Goal: Find specific page/section: Find specific page/section

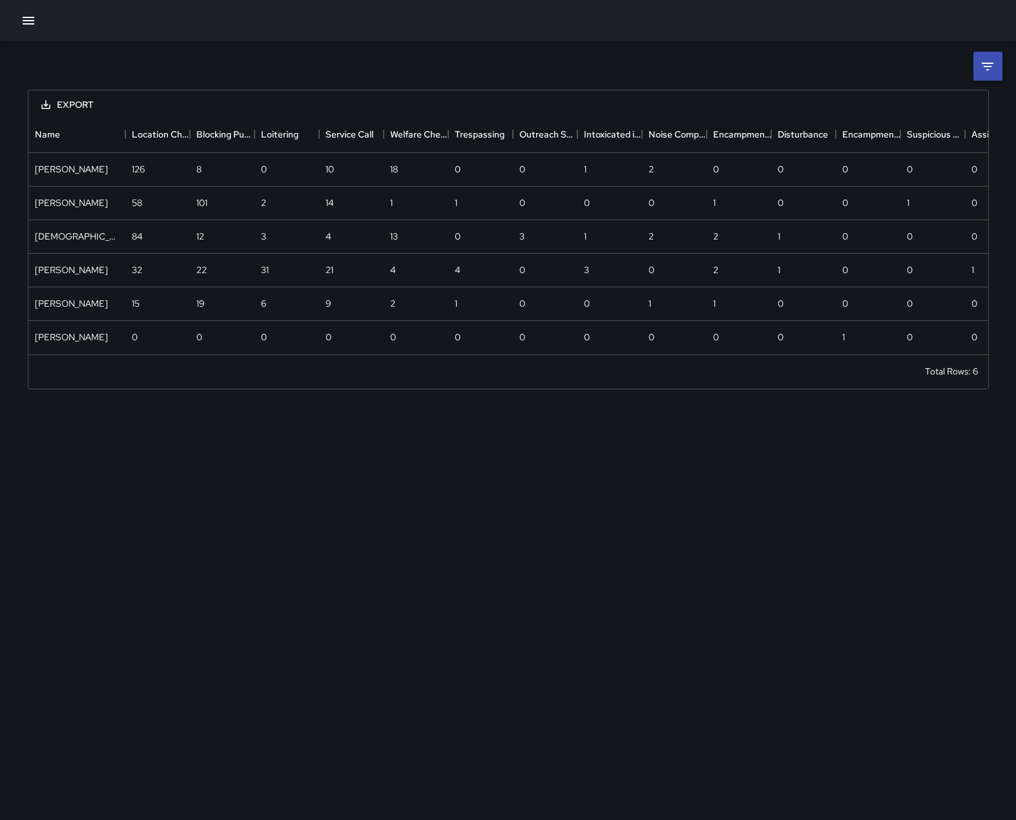
scroll to position [238, 950]
click at [28, 21] on icon "button" at bounding box center [29, 21] width 12 height 8
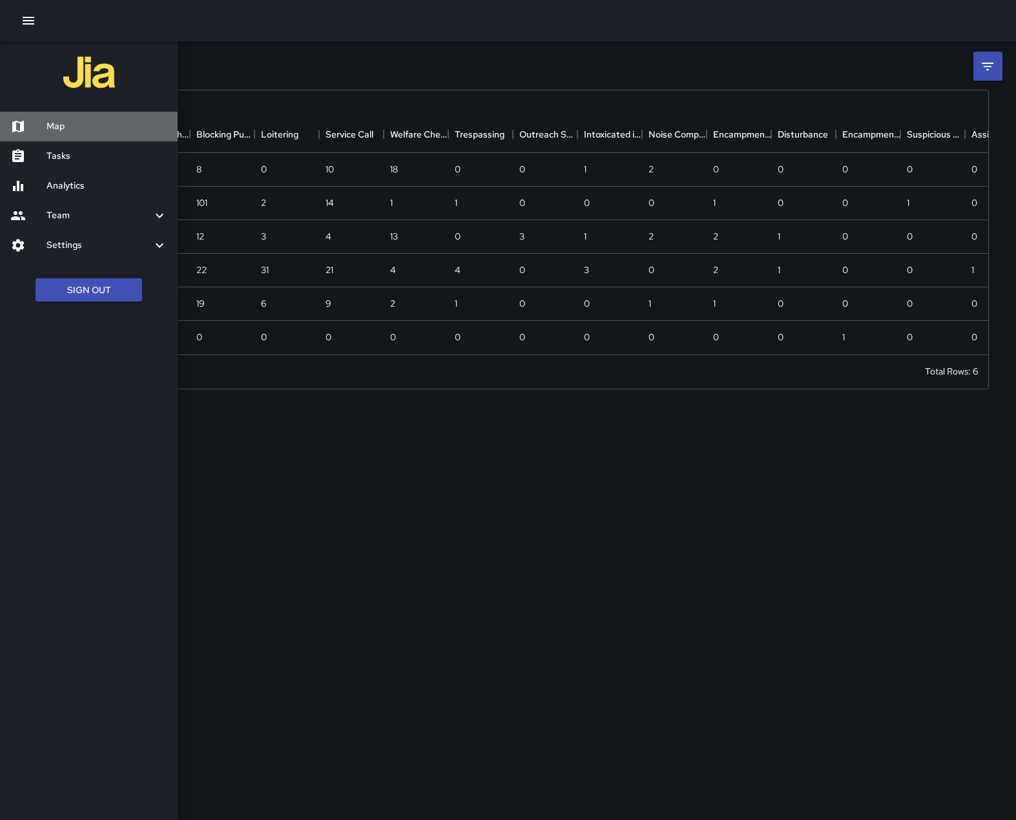
click at [56, 132] on h6 "Map" at bounding box center [107, 127] width 121 height 14
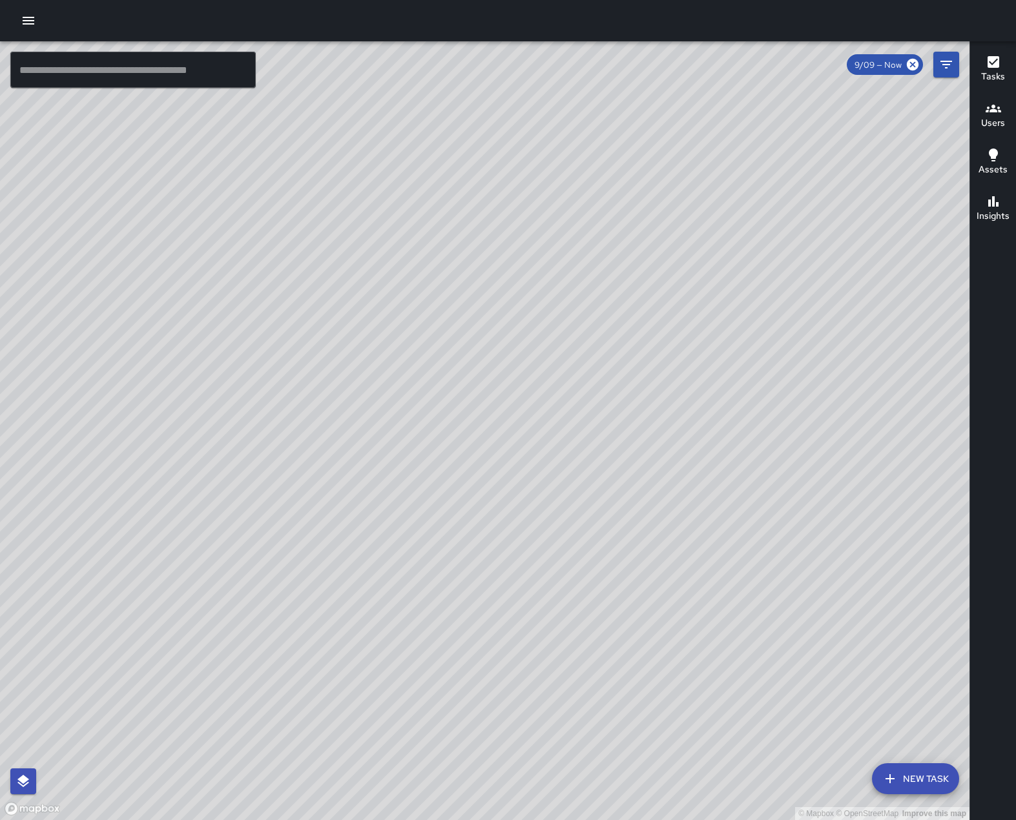
click at [992, 118] on h6 "Users" at bounding box center [993, 123] width 24 height 14
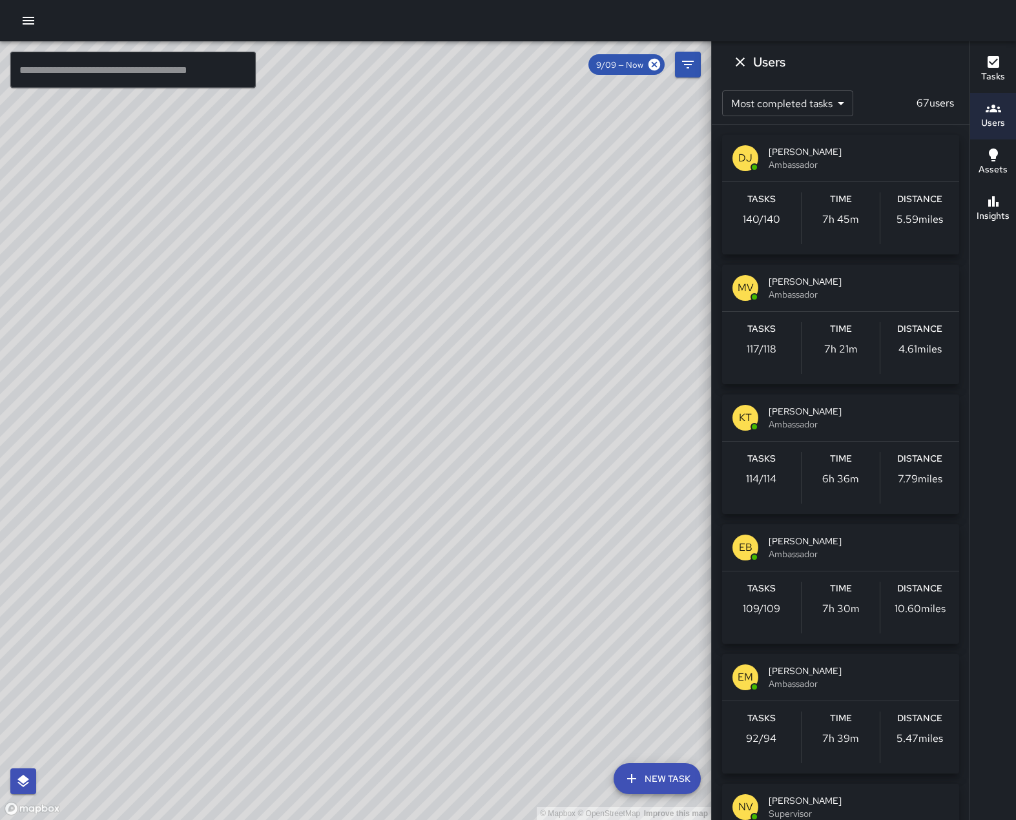
click at [742, 61] on icon "Dismiss" at bounding box center [740, 61] width 9 height 9
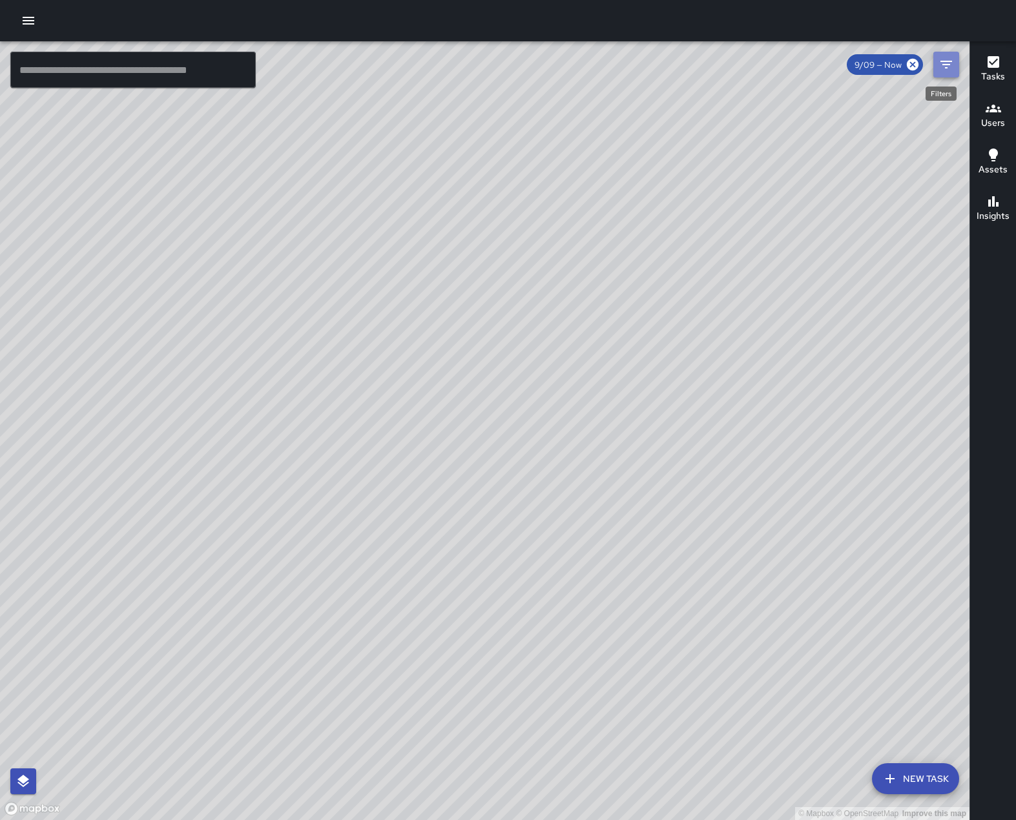
click at [944, 63] on icon "Filters" at bounding box center [947, 65] width 16 height 16
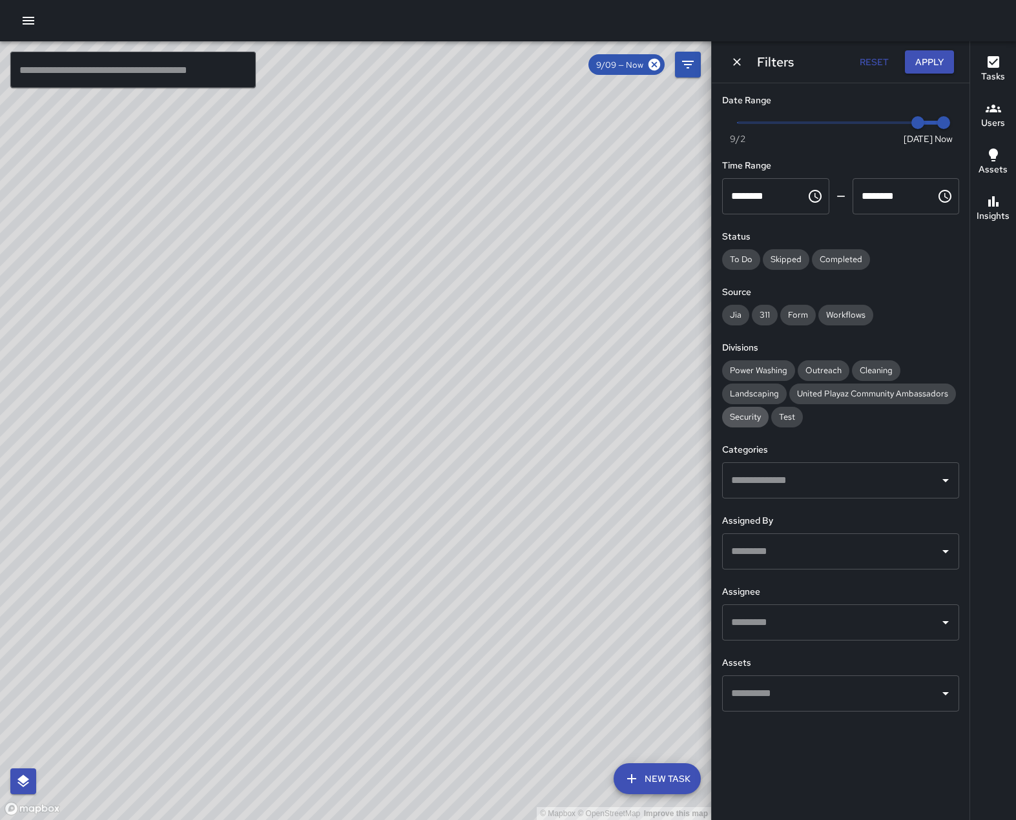
click at [753, 422] on span "Security" at bounding box center [745, 416] width 47 height 11
click at [741, 63] on icon "Dismiss" at bounding box center [737, 62] width 13 height 13
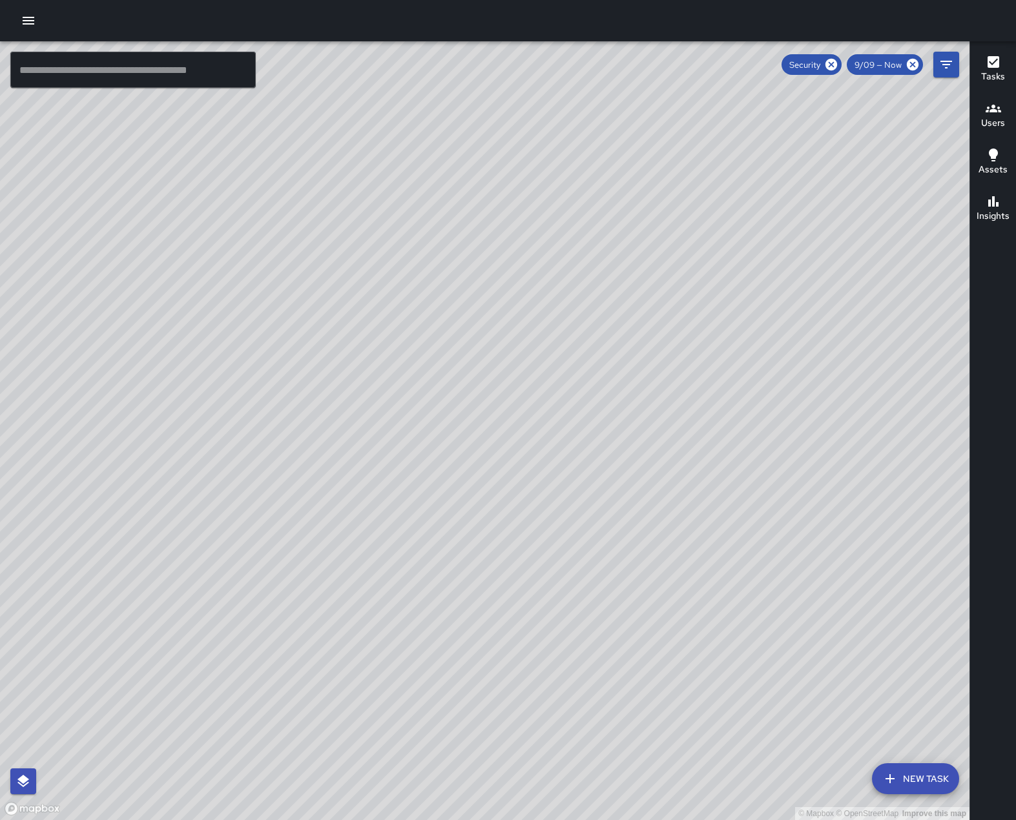
click at [990, 74] on h6 "Tasks" at bounding box center [993, 77] width 24 height 14
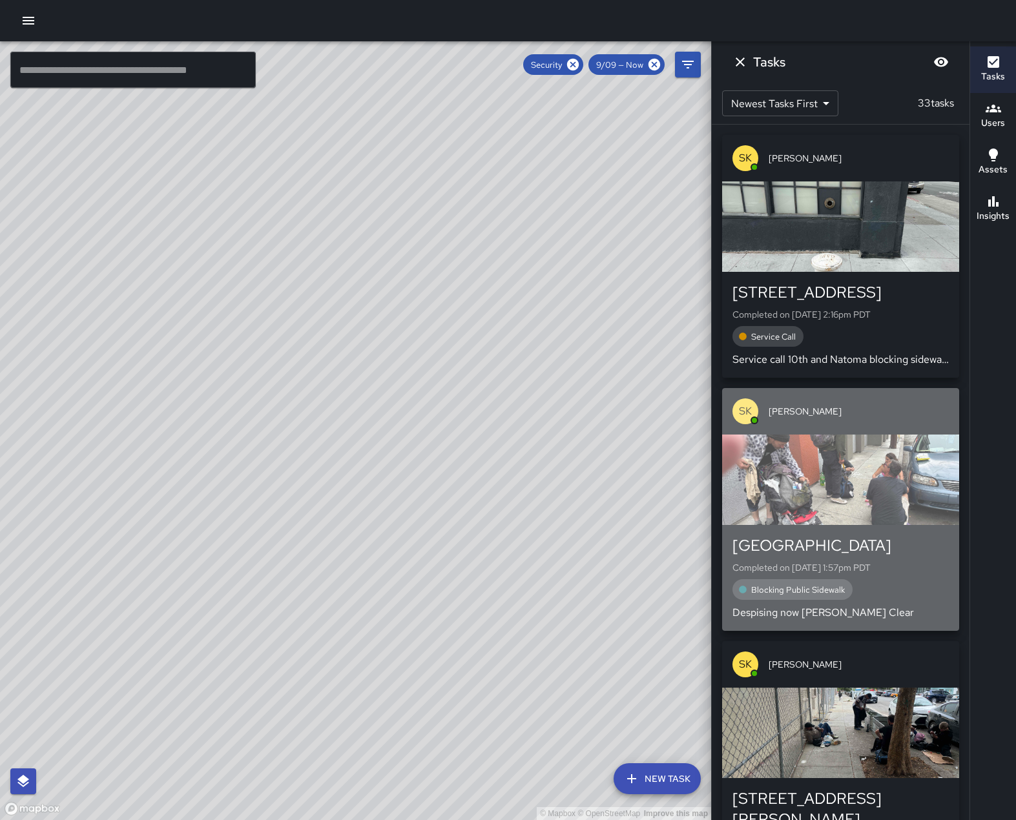
click at [904, 505] on div "button" at bounding box center [840, 480] width 237 height 90
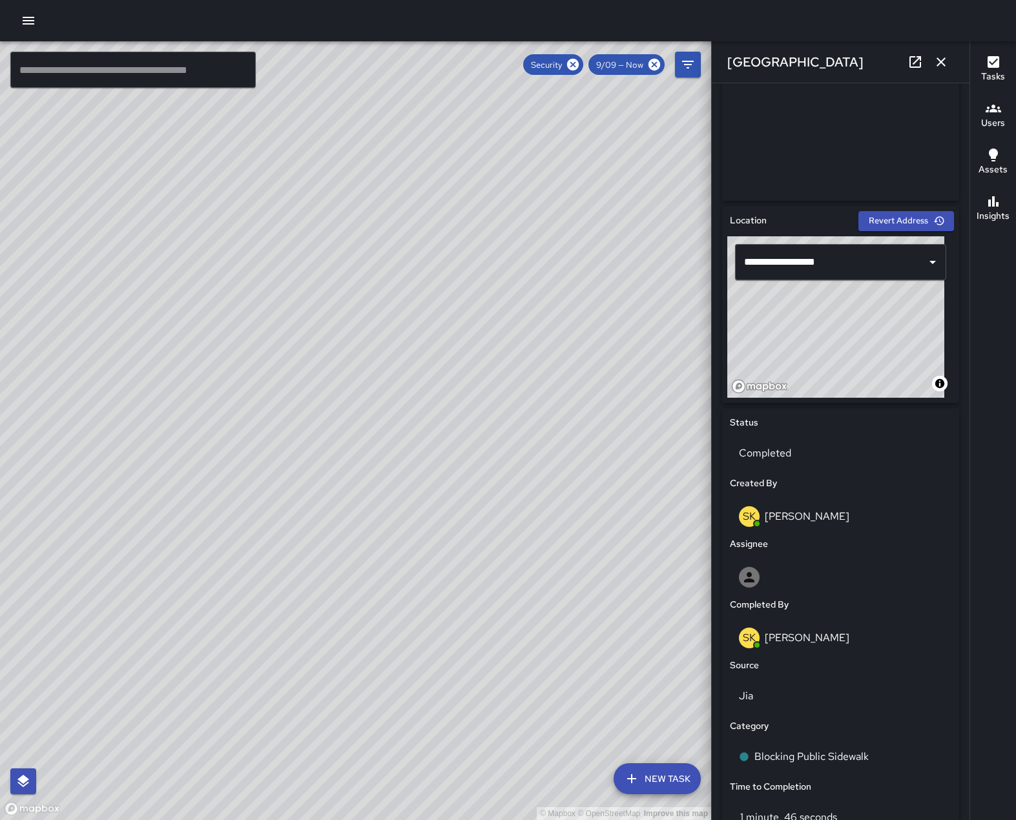
scroll to position [194, 0]
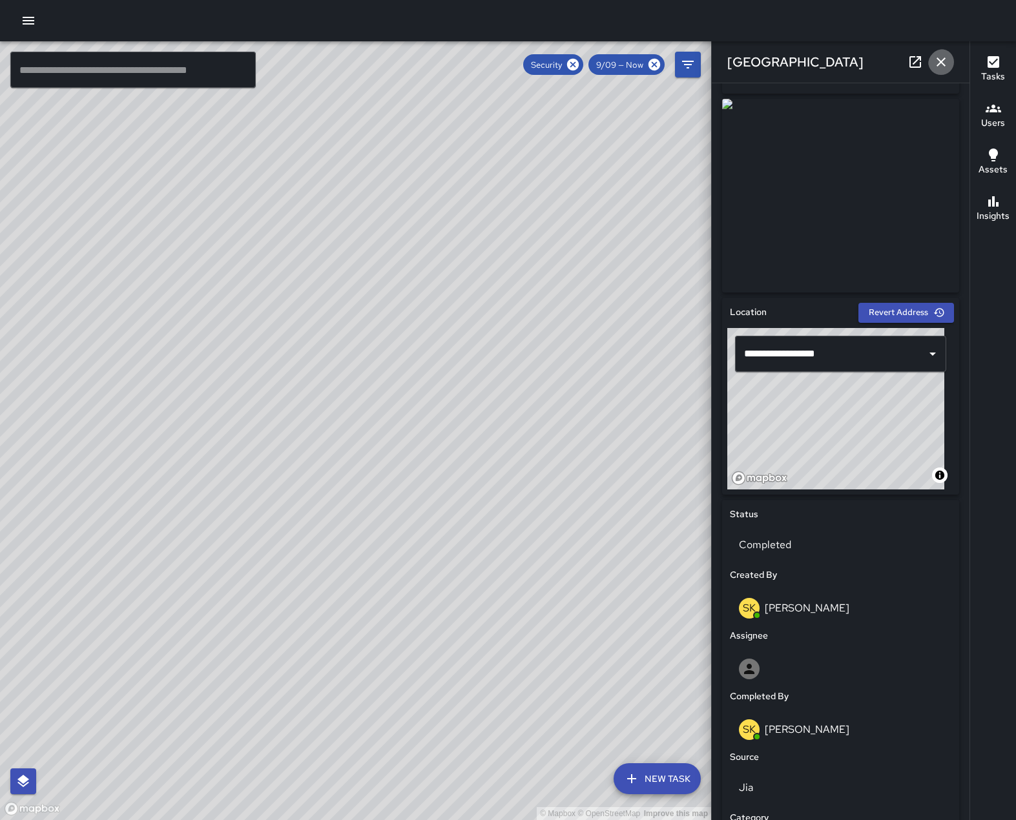
click at [941, 61] on icon "button" at bounding box center [941, 61] width 9 height 9
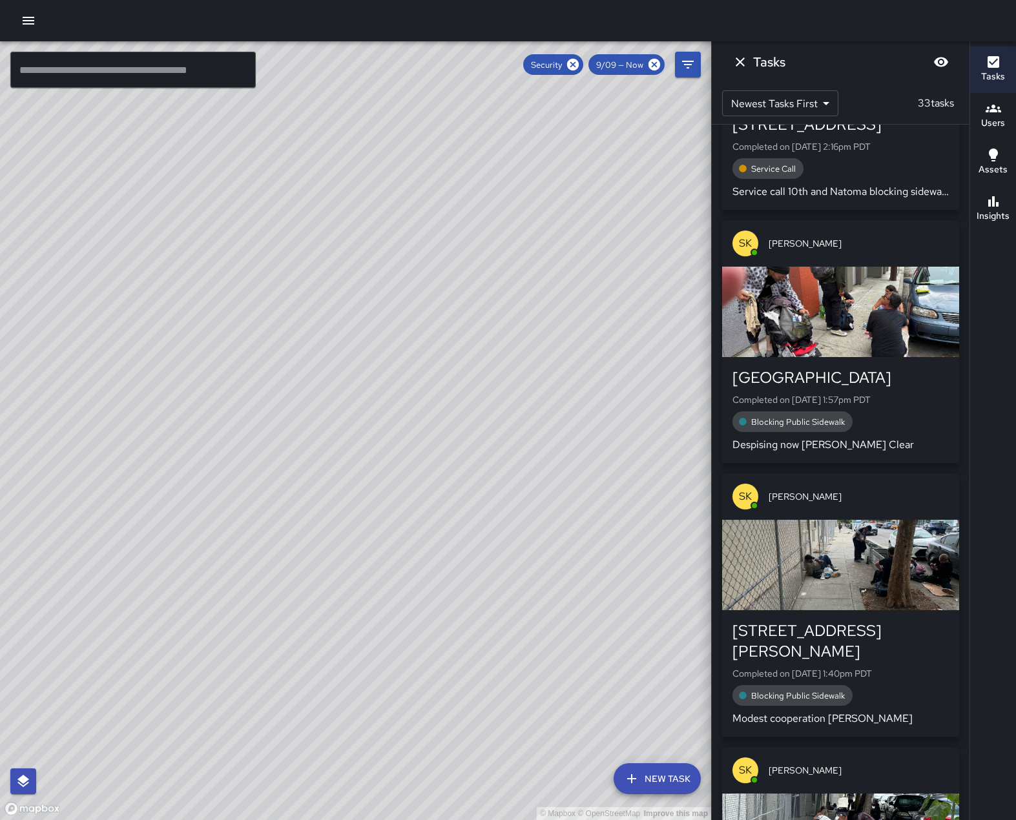
scroll to position [258, 0]
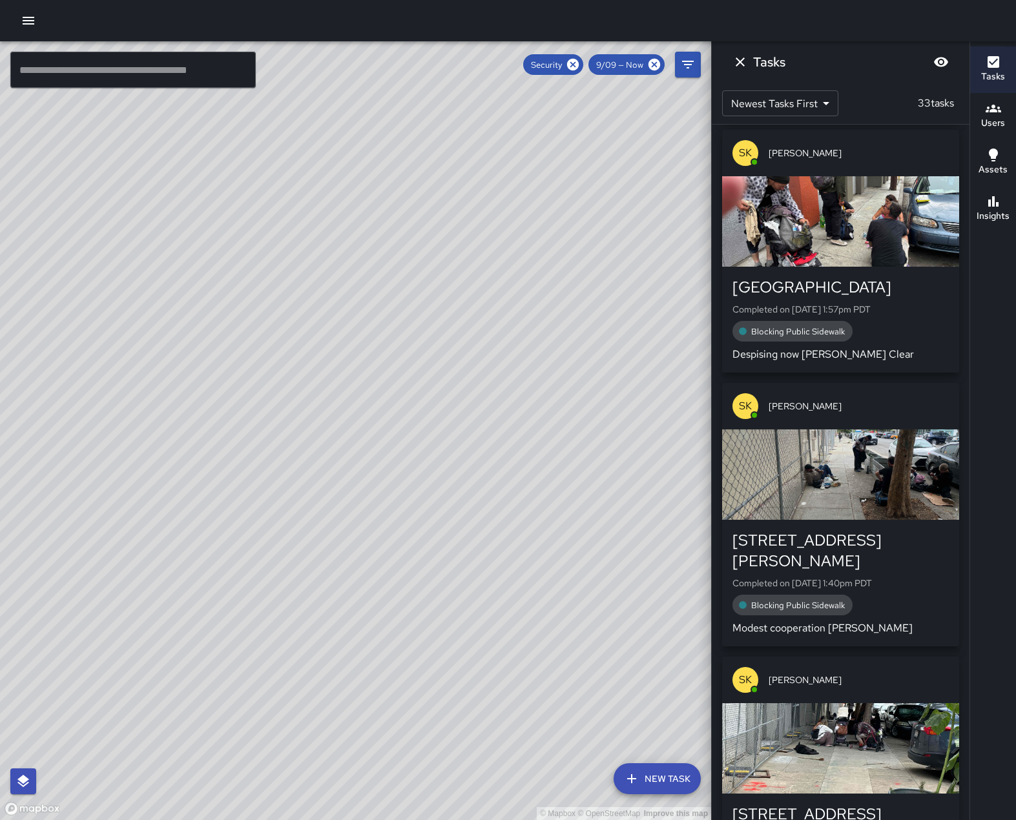
click at [834, 482] on div "button" at bounding box center [840, 475] width 237 height 90
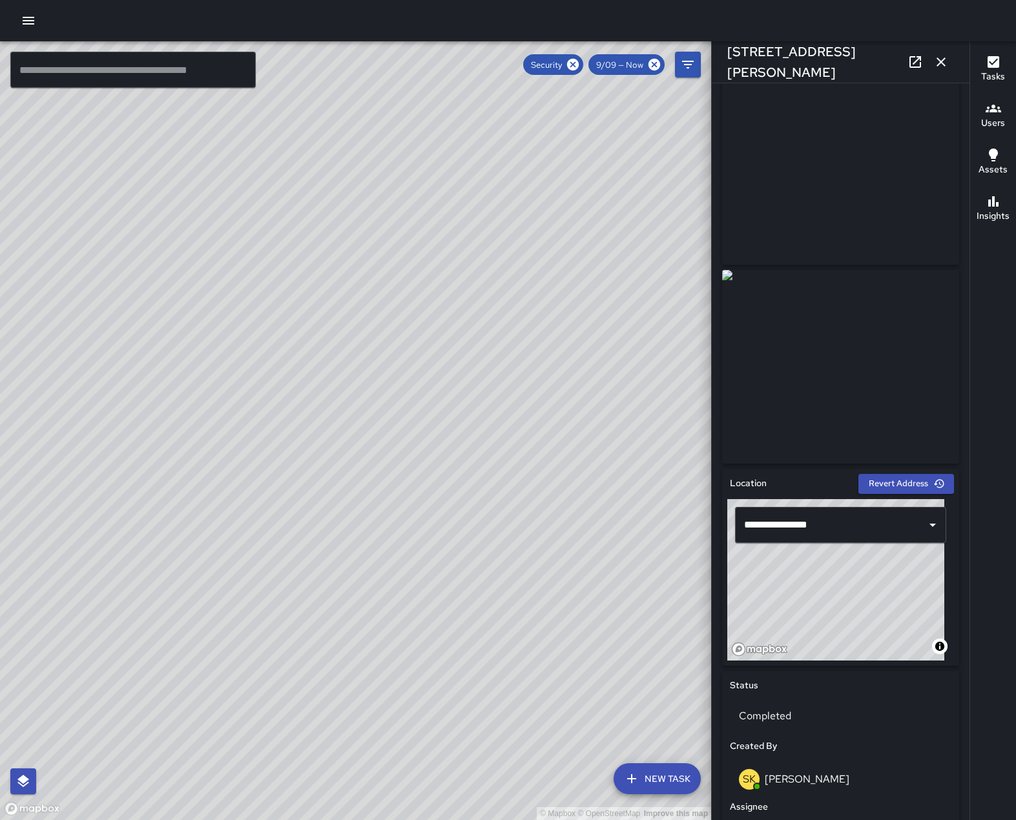
scroll to position [0, 0]
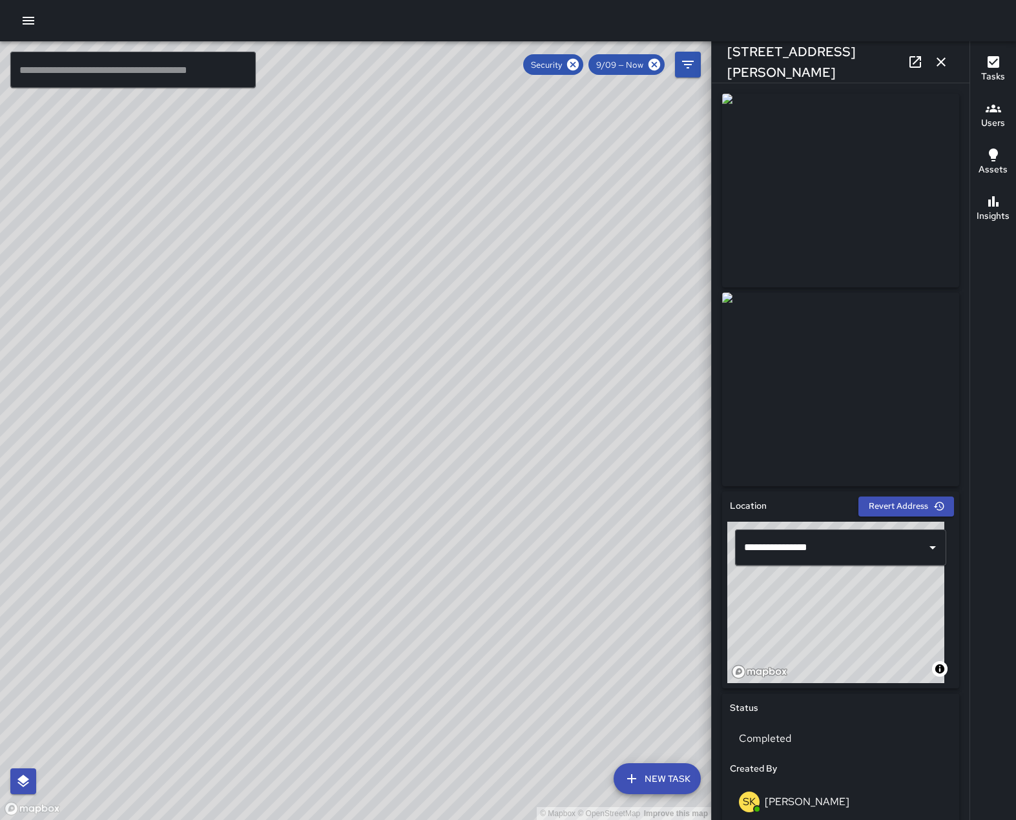
click at [935, 62] on icon "button" at bounding box center [941, 62] width 16 height 16
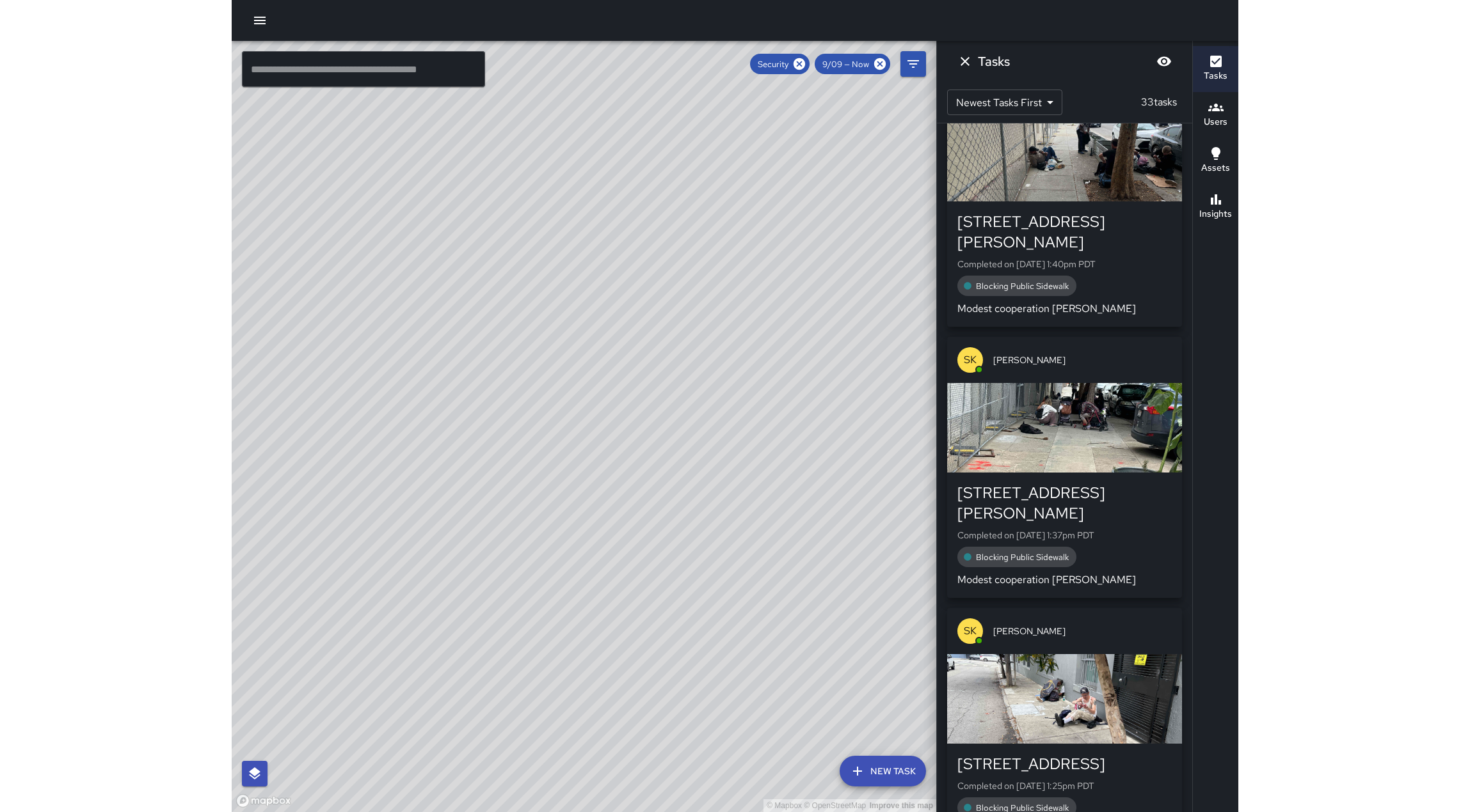
scroll to position [575, 0]
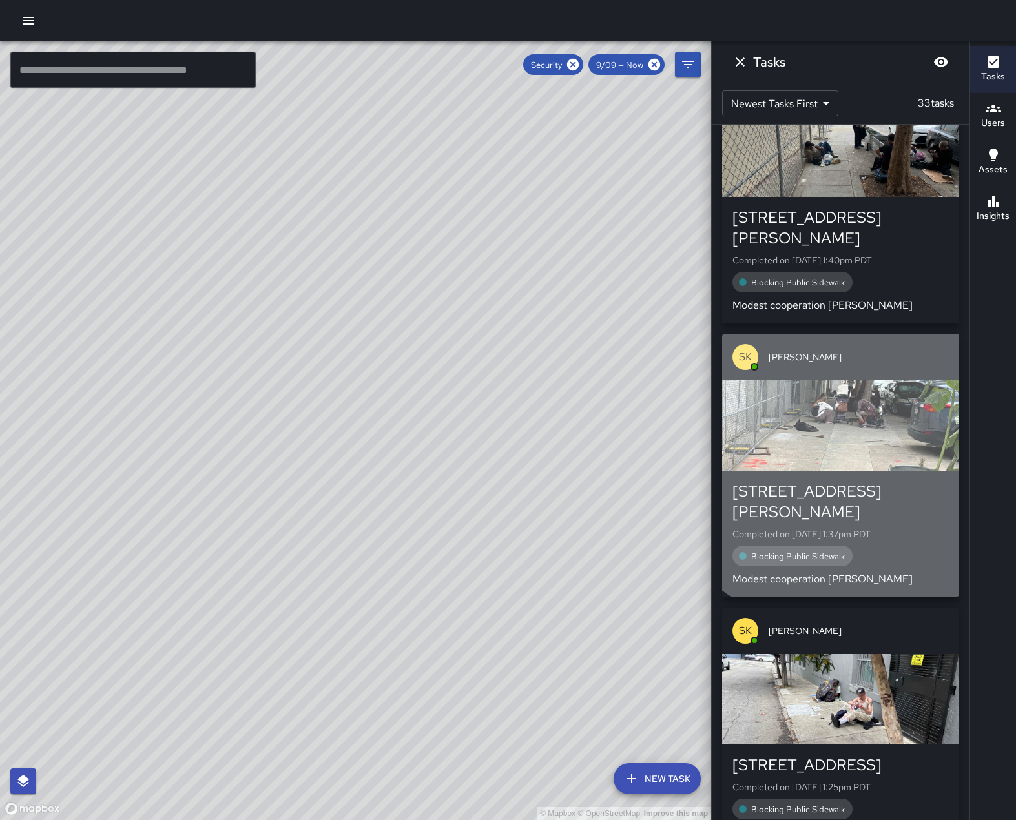
click at [844, 443] on div "button" at bounding box center [840, 425] width 237 height 90
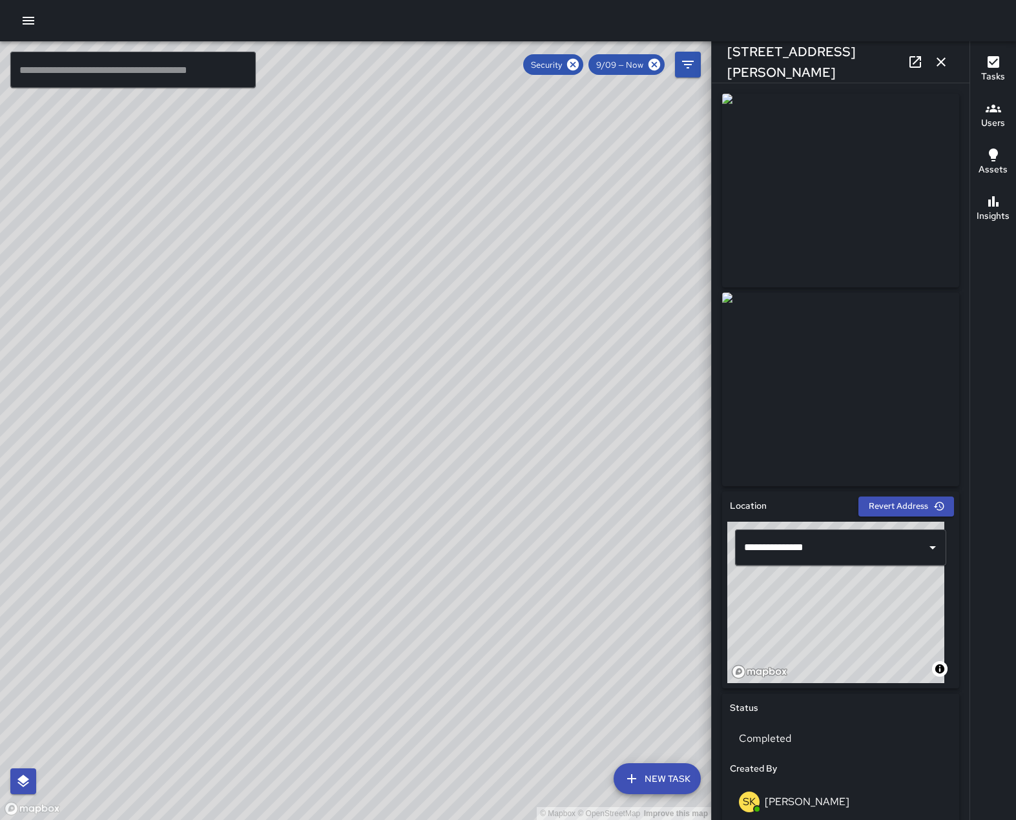
click at [943, 63] on icon "button" at bounding box center [941, 62] width 16 height 16
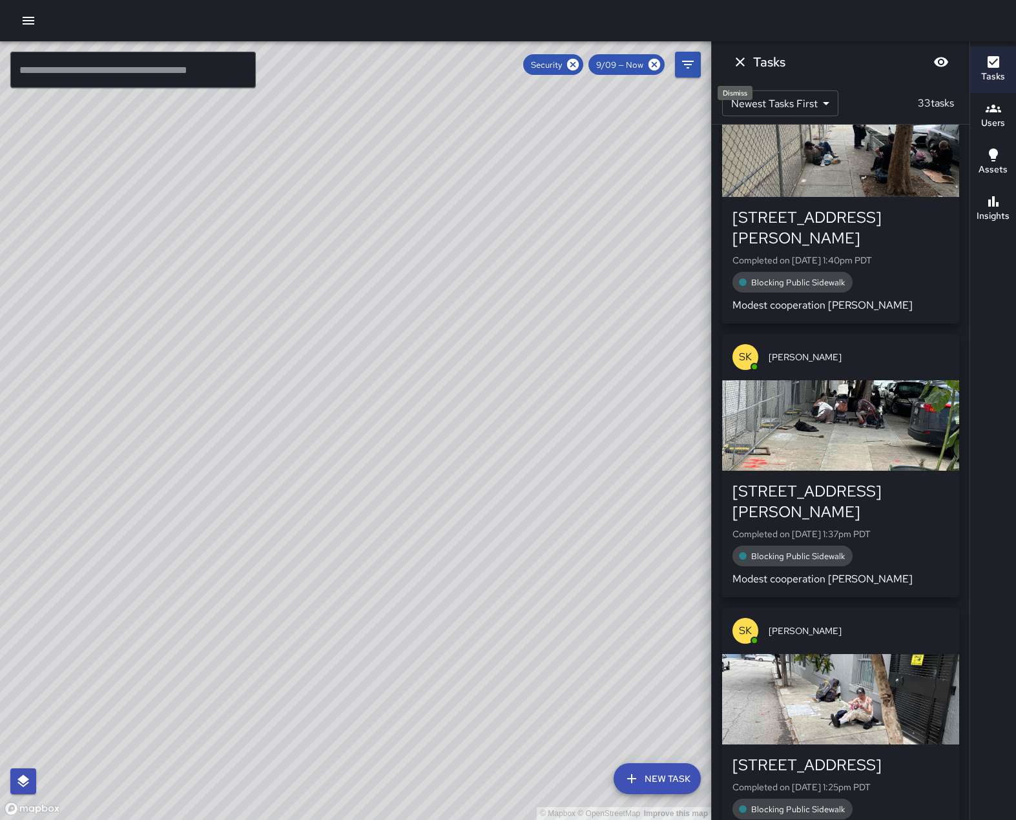
click at [744, 62] on icon "Dismiss" at bounding box center [741, 62] width 16 height 16
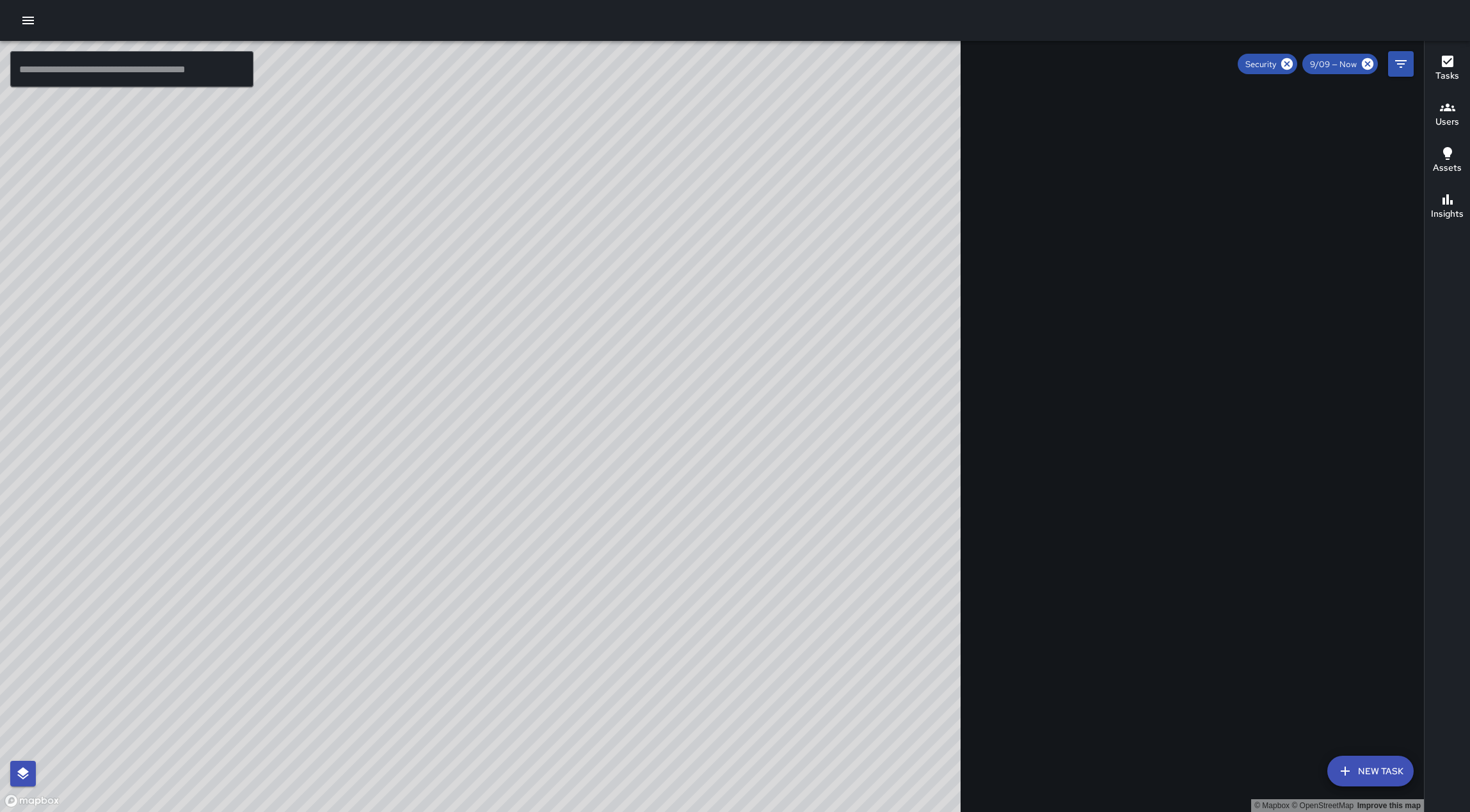
scroll to position [839, 0]
